Goal: Information Seeking & Learning: Learn about a topic

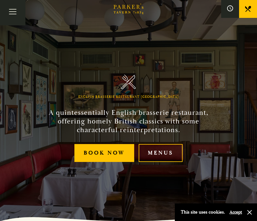
click at [163, 160] on link "Menus" at bounding box center [161, 153] width 44 height 18
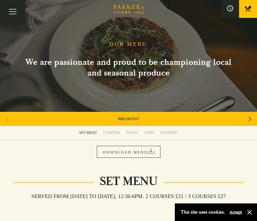
click at [138, 152] on link "DOWNLOAD MENU" at bounding box center [129, 152] width 64 height 12
click at [136, 132] on div "MAINS" at bounding box center [132, 133] width 12 height 5
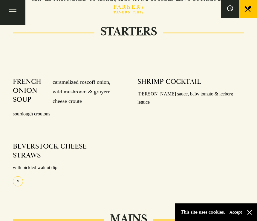
scroll to position [169, 0]
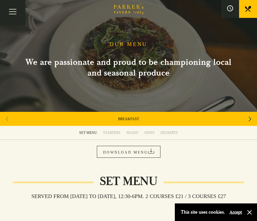
click at [13, 12] on button "Toggle navigation" at bounding box center [12, 12] width 25 height 25
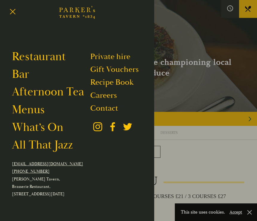
click at [45, 53] on link "Restaurant" at bounding box center [39, 57] width 54 height 14
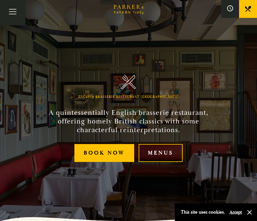
click at [172, 160] on link "Menus" at bounding box center [161, 153] width 44 height 18
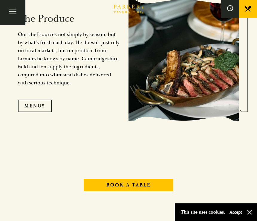
scroll to position [520, 0]
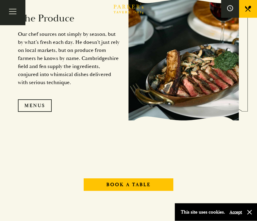
click at [41, 112] on link "Menus" at bounding box center [35, 106] width 34 height 13
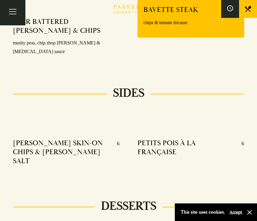
scroll to position [493, 0]
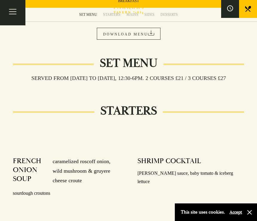
scroll to position [96, 0]
